Goal: Navigation & Orientation: Find specific page/section

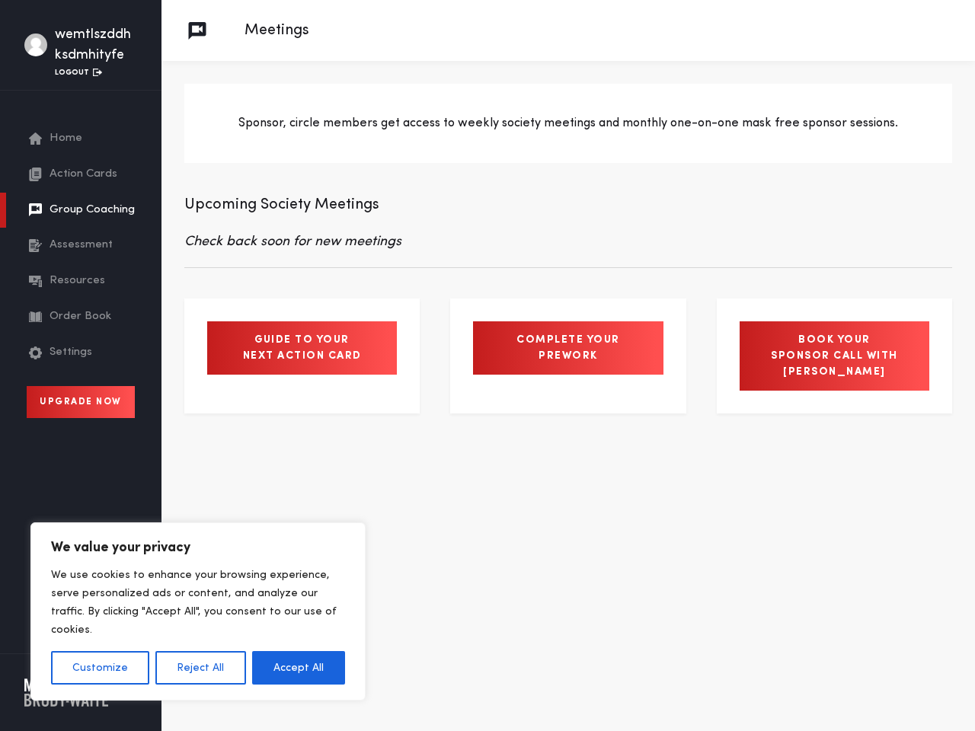
click at [100, 668] on button "Customize" at bounding box center [100, 668] width 98 height 34
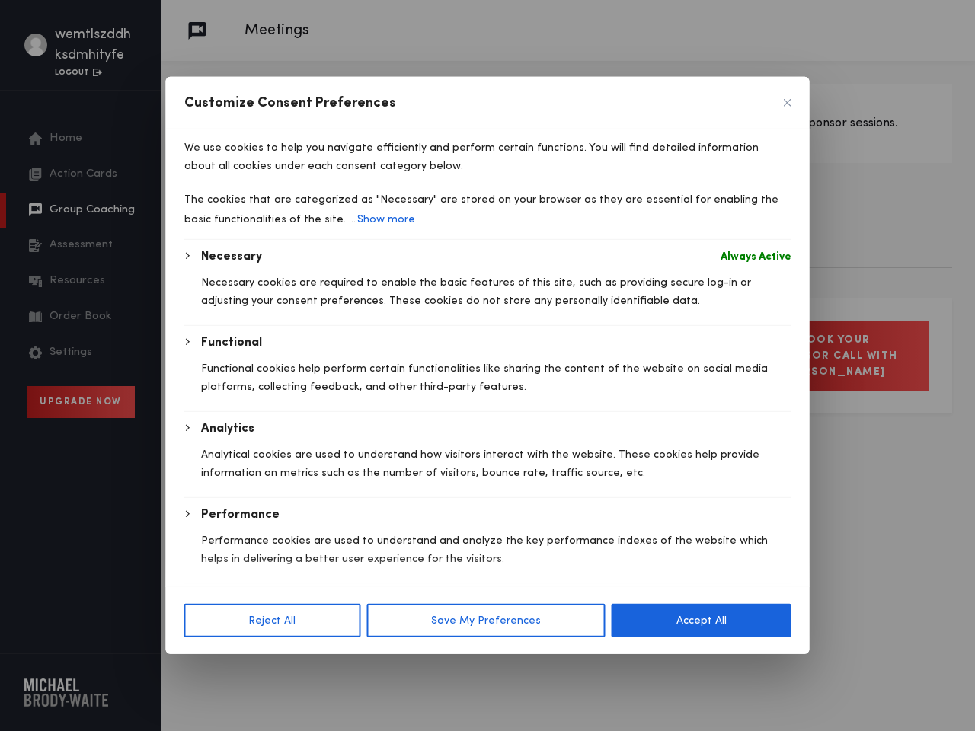
click at [200, 668] on div at bounding box center [487, 365] width 975 height 731
click at [299, 498] on div "Analytics Analytical cookies are used to understand how visitors interact with …" at bounding box center [496, 459] width 591 height 78
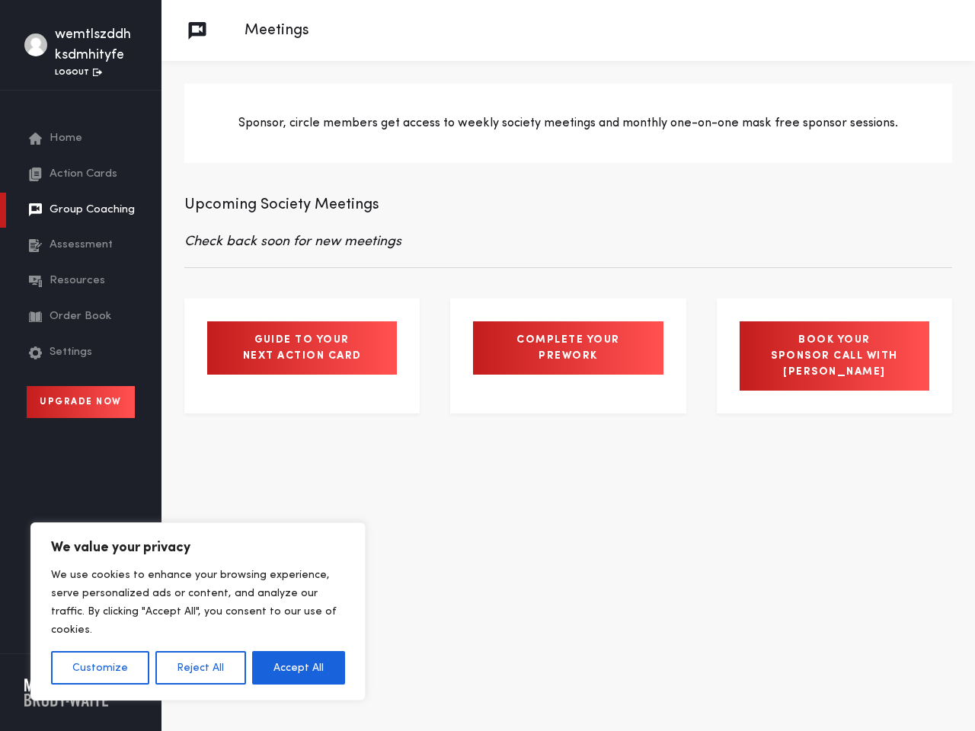
click at [100, 668] on button "Customize" at bounding box center [100, 668] width 98 height 34
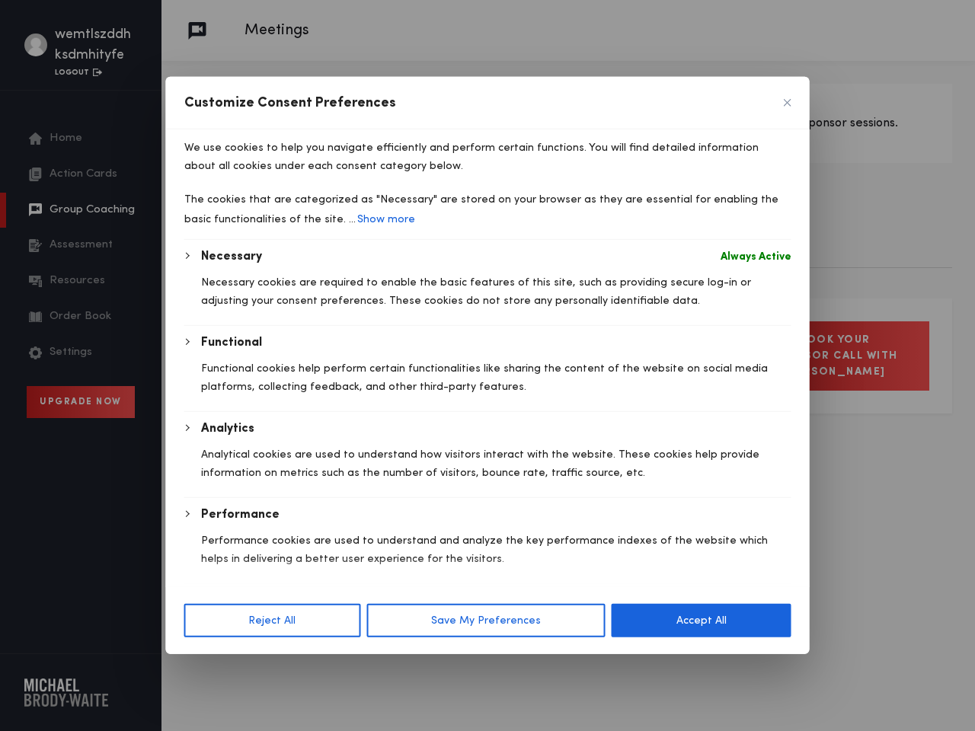
click at [200, 668] on div at bounding box center [487, 365] width 975 height 731
click at [299, 438] on div "Analytics" at bounding box center [496, 429] width 591 height 18
